Goal: Communication & Community: Answer question/provide support

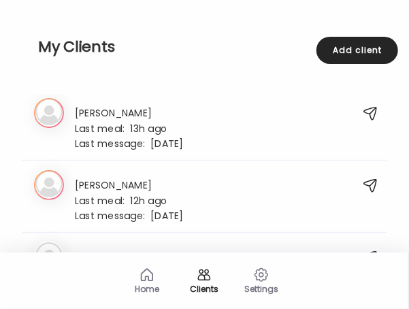
scroll to position [1993, 0]
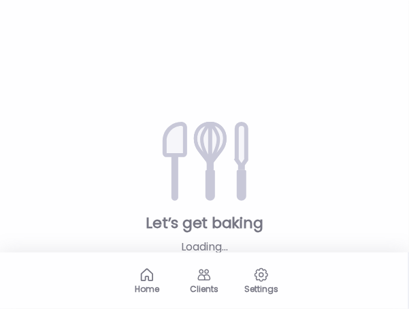
type input "**********"
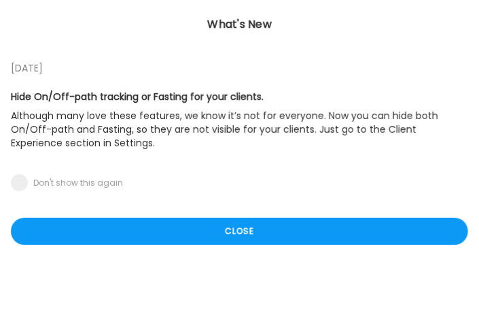
type input "**********"
click at [284, 226] on div "Close" at bounding box center [240, 231] width 458 height 27
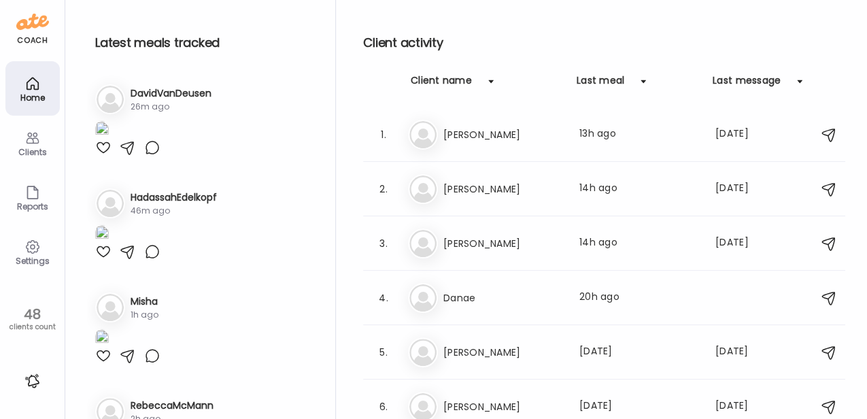
click at [26, 148] on div "Clients" at bounding box center [32, 152] width 49 height 9
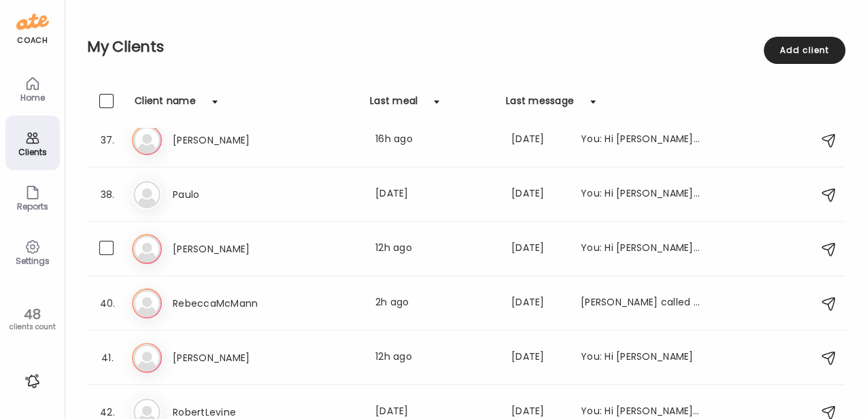
click at [312, 243] on div "[PERSON_NAME] Last meal: 12h ago Last message: [DATE] You: Hi [PERSON_NAME], th…" at bounding box center [437, 249] width 528 height 16
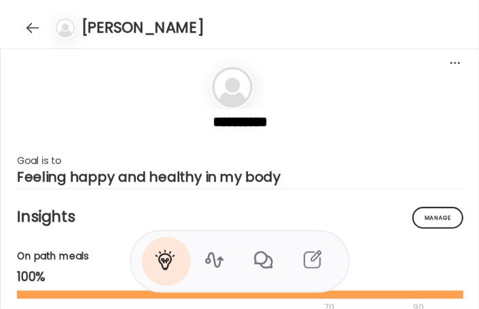
scroll to position [30913, 0]
click at [39, 31] on div at bounding box center [33, 28] width 22 height 22
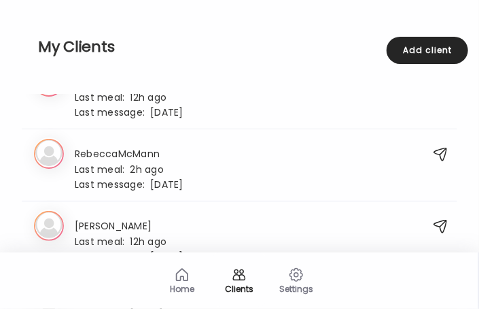
scroll to position [2757, 0]
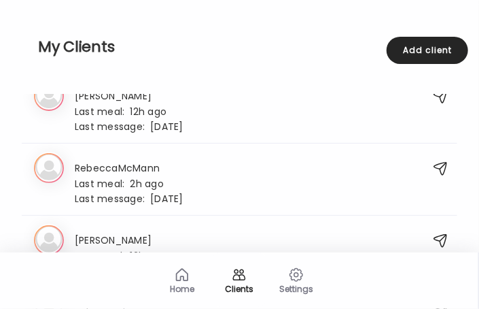
click at [152, 120] on div "Last message: [DATE]" at bounding box center [129, 126] width 109 height 12
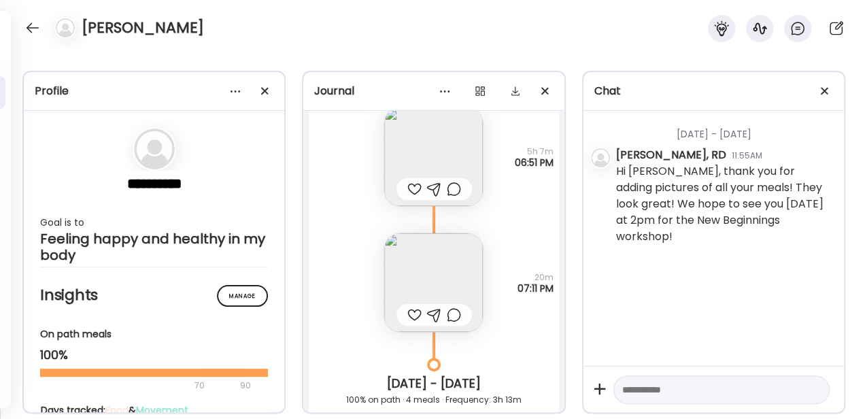
scroll to position [29101, 0]
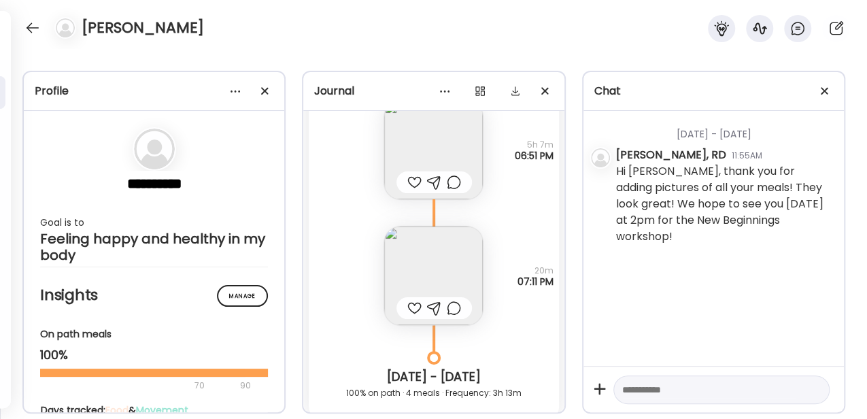
click at [408, 150] on img at bounding box center [433, 150] width 99 height 99
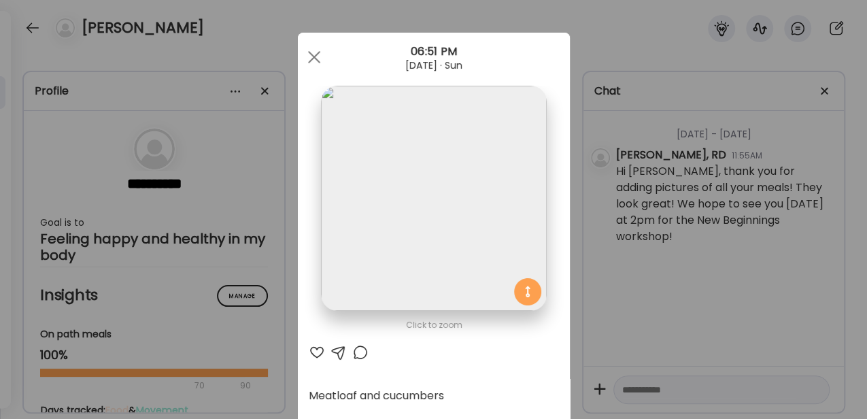
click at [408, 214] on img at bounding box center [433, 198] width 225 height 225
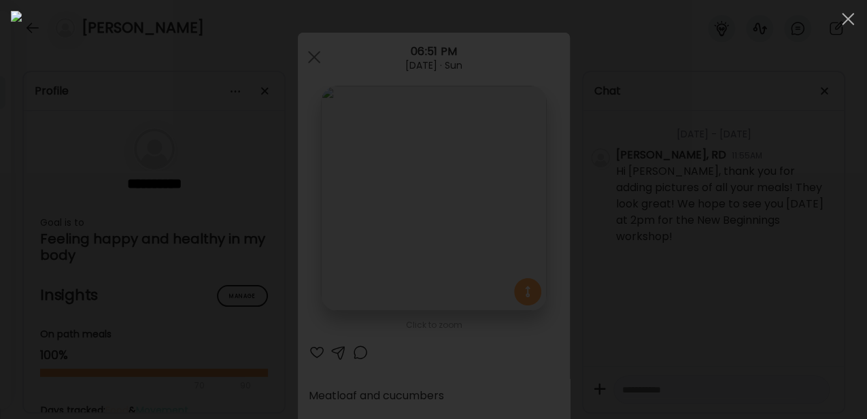
click at [408, 22] on div at bounding box center [848, 18] width 27 height 27
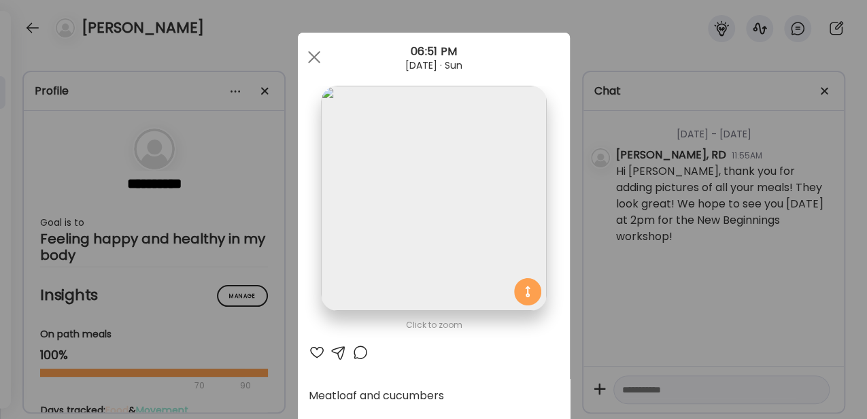
click at [314, 59] on span at bounding box center [313, 57] width 12 height 12
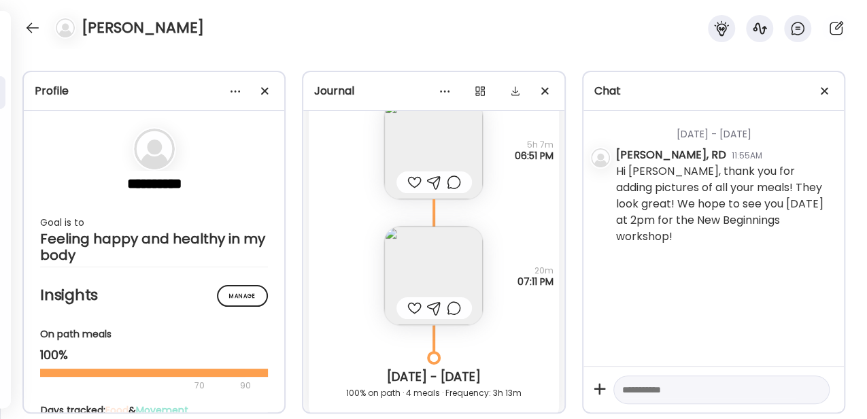
scroll to position [29056, 0]
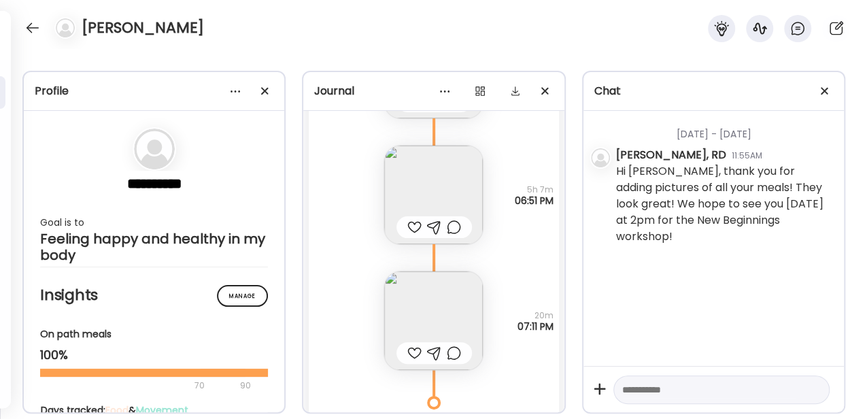
click at [408, 192] on img at bounding box center [433, 195] width 99 height 99
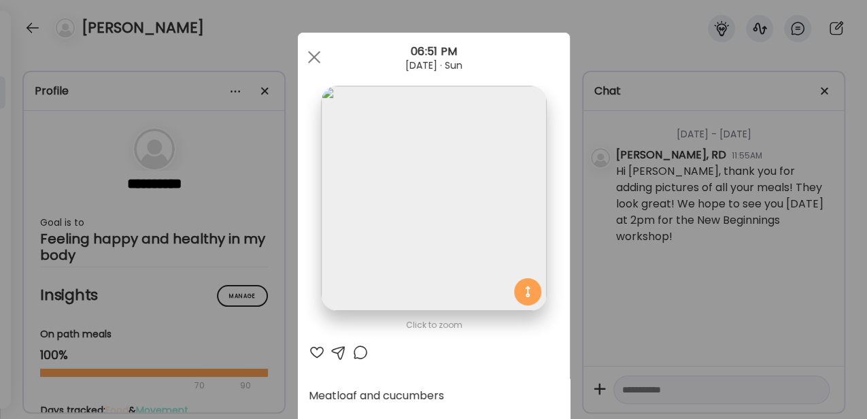
click at [314, 63] on div at bounding box center [314, 57] width 27 height 27
